Goal: Navigation & Orientation: Go to known website

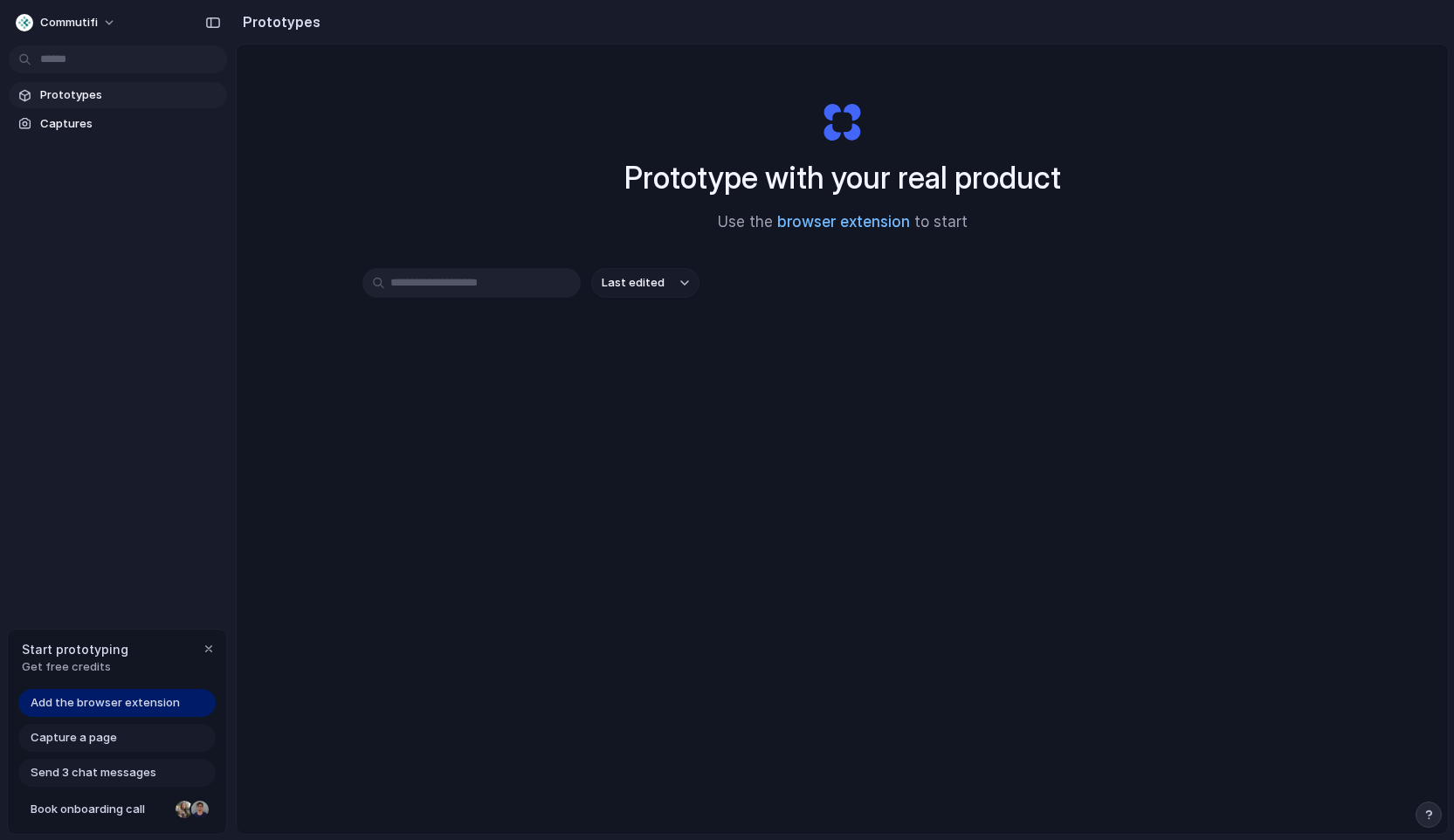
click at [854, 221] on link "browser extension" at bounding box center [843, 222] width 132 height 17
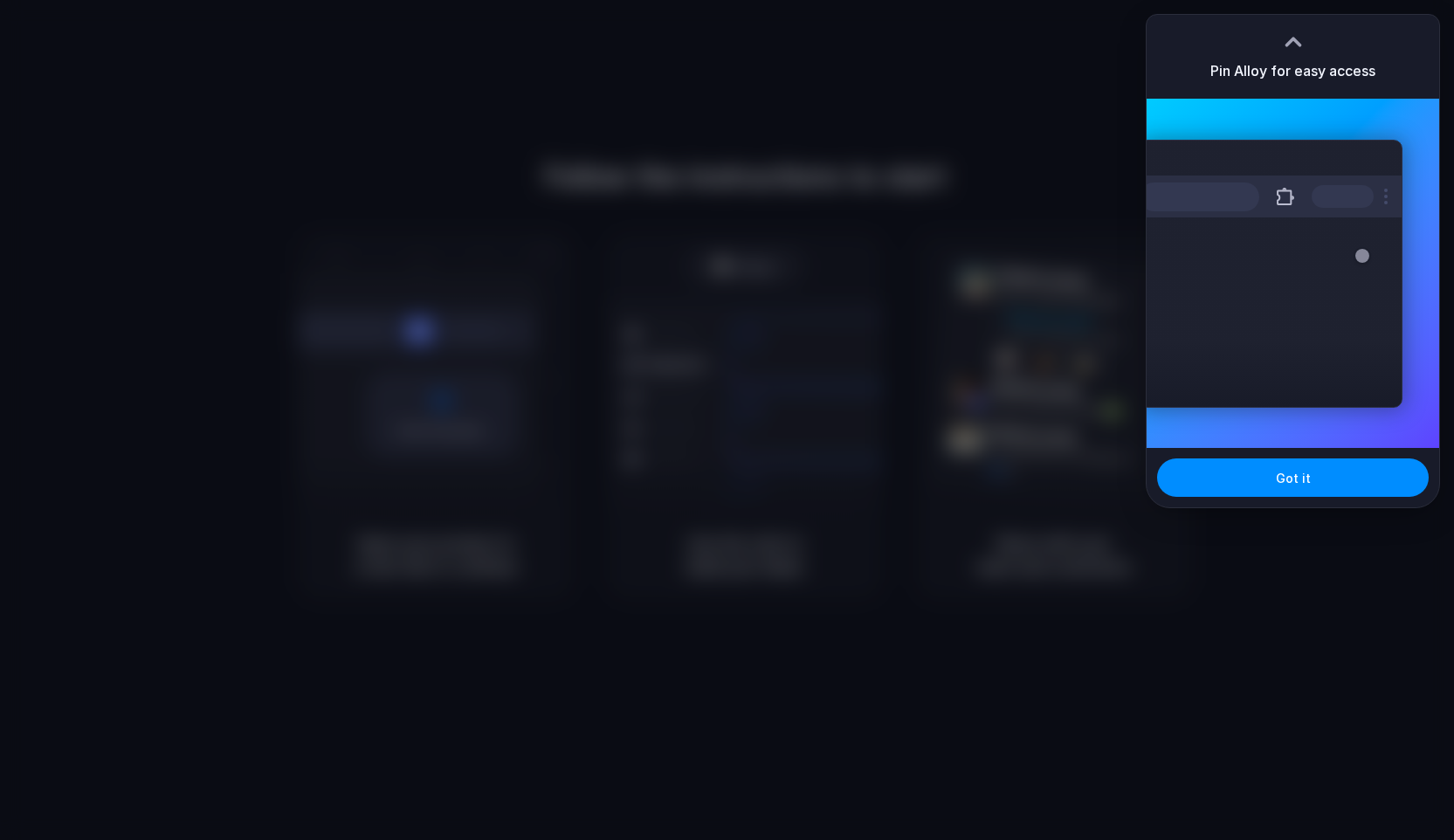
click at [842, 395] on div at bounding box center [727, 420] width 1454 height 840
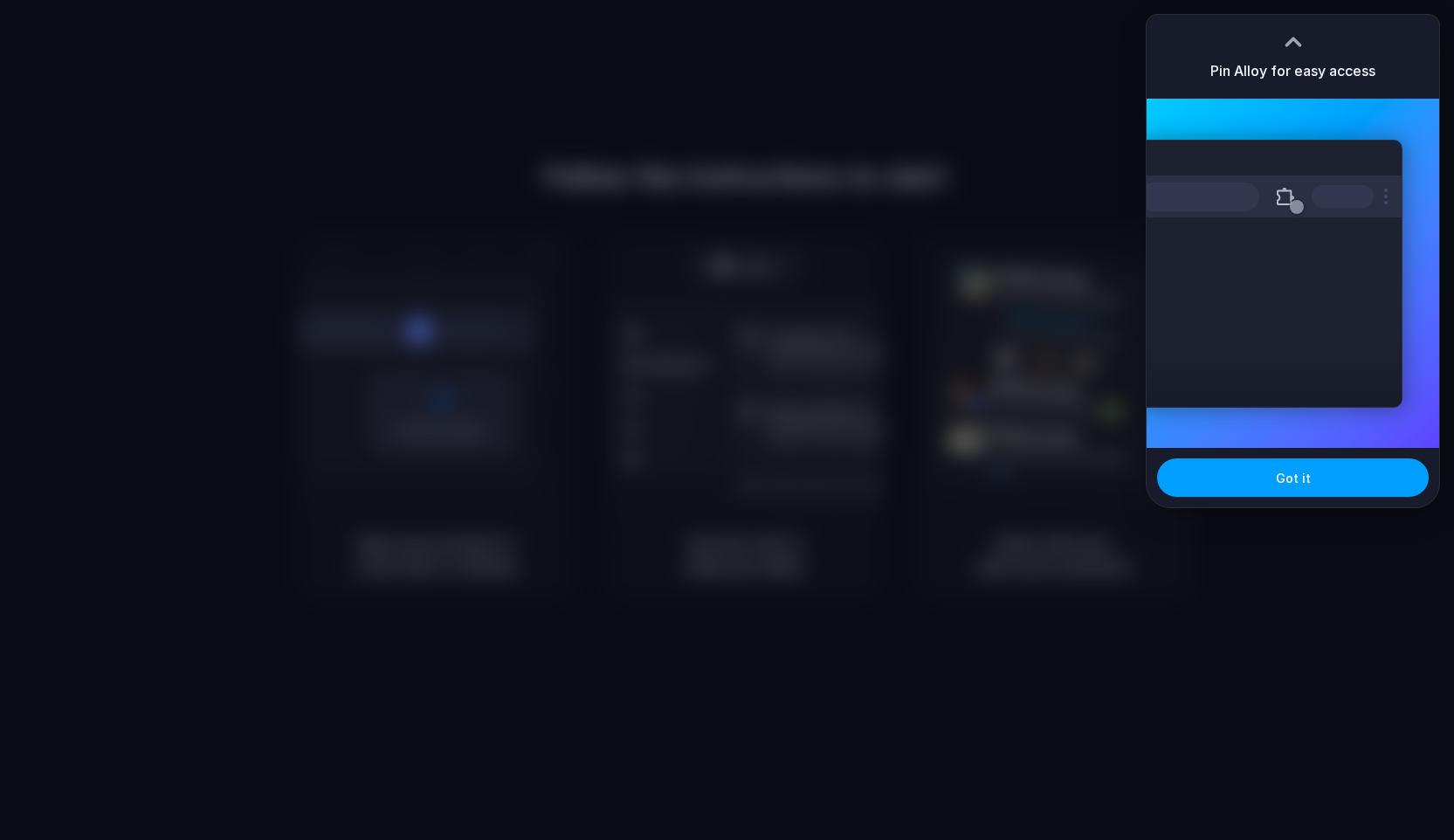
click at [1295, 468] on button "Got it" at bounding box center [1292, 478] width 271 height 39
